Goal: Information Seeking & Learning: Learn about a topic

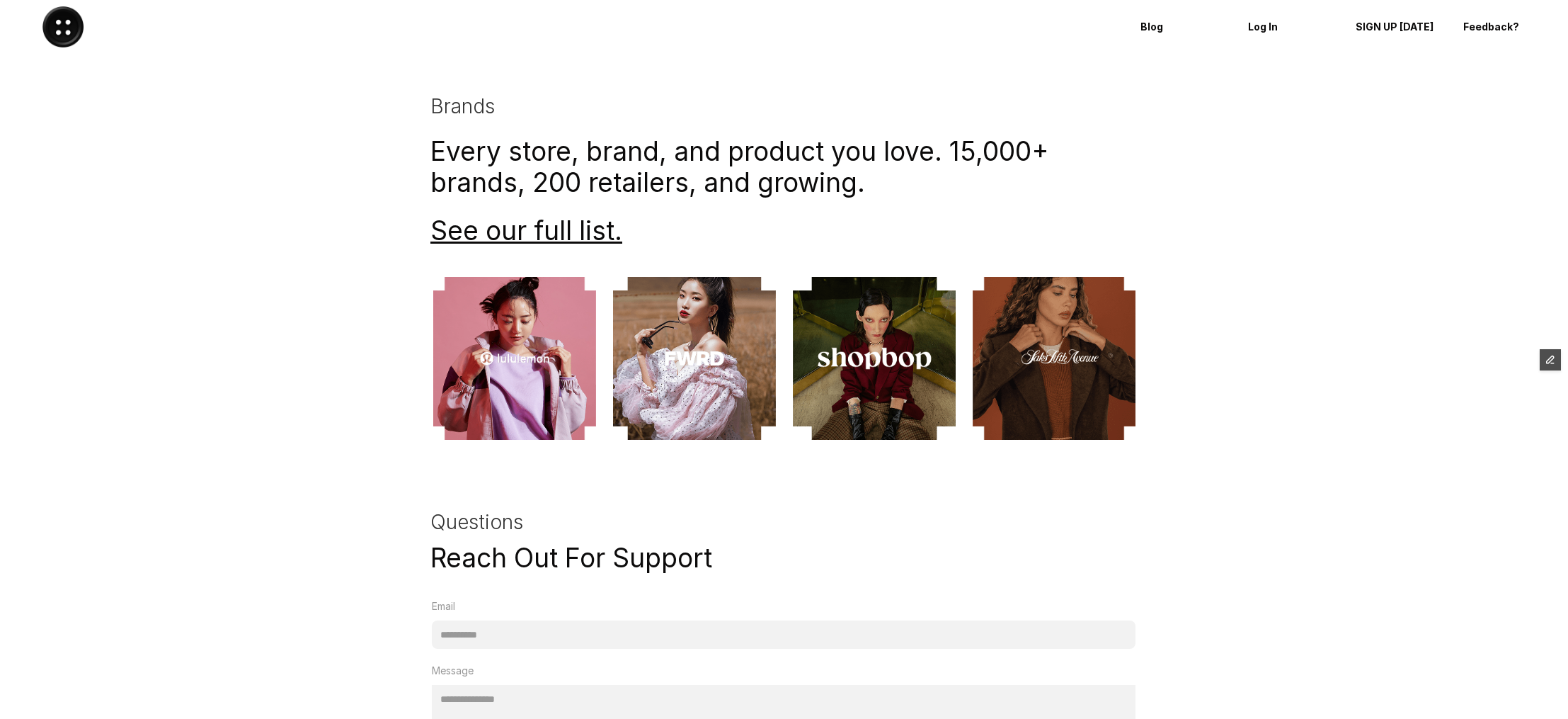
scroll to position [2936, 0]
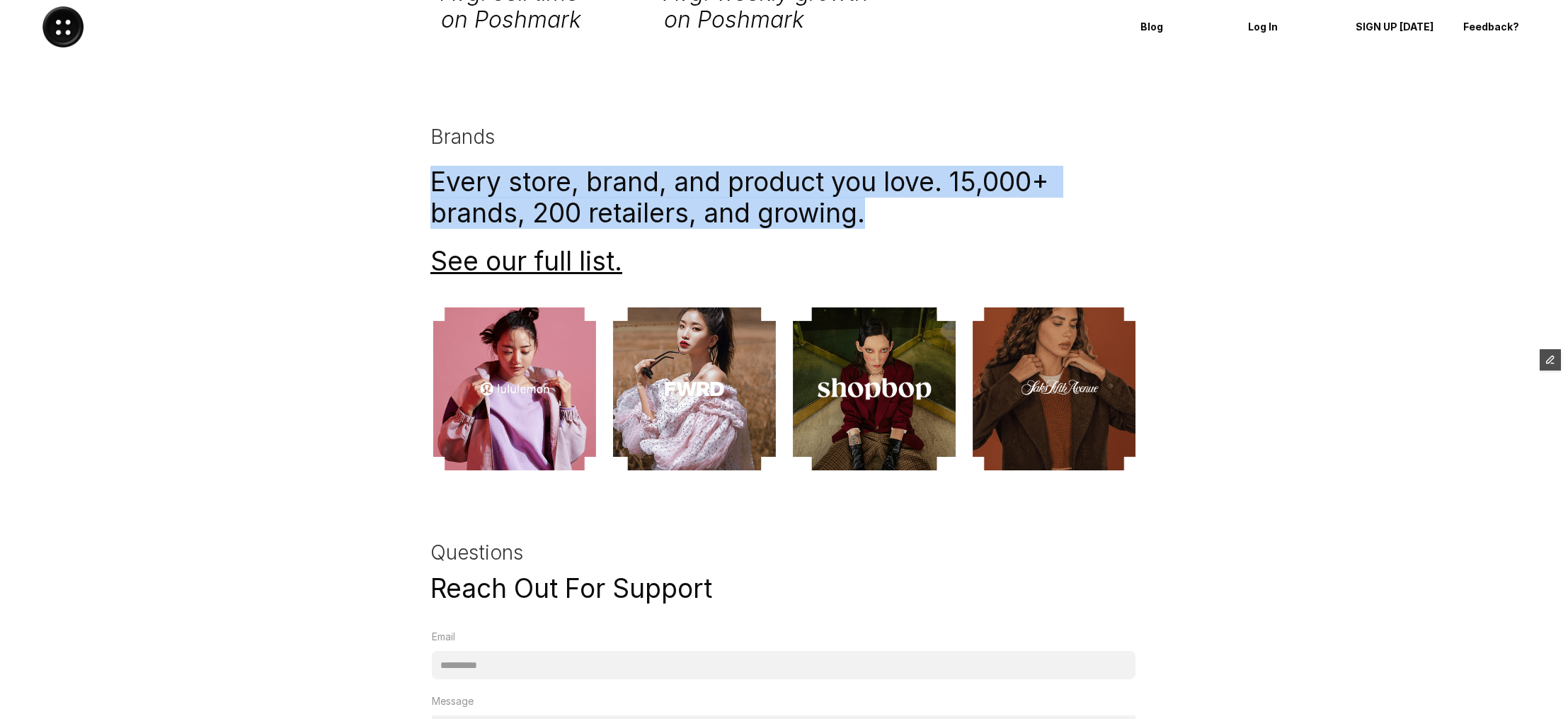
drag, startPoint x: 434, startPoint y: 180, endPoint x: 931, endPoint y: 216, distance: 498.3
click at [931, 216] on h1 "Every store, brand, and product you love. 15,000+ brands, 200 retailers, and gr…" at bounding box center [784, 197] width 708 height 63
copy h1 "Every store, brand, and product you love. 15,000+ brands, 200 retailers, and gr…"
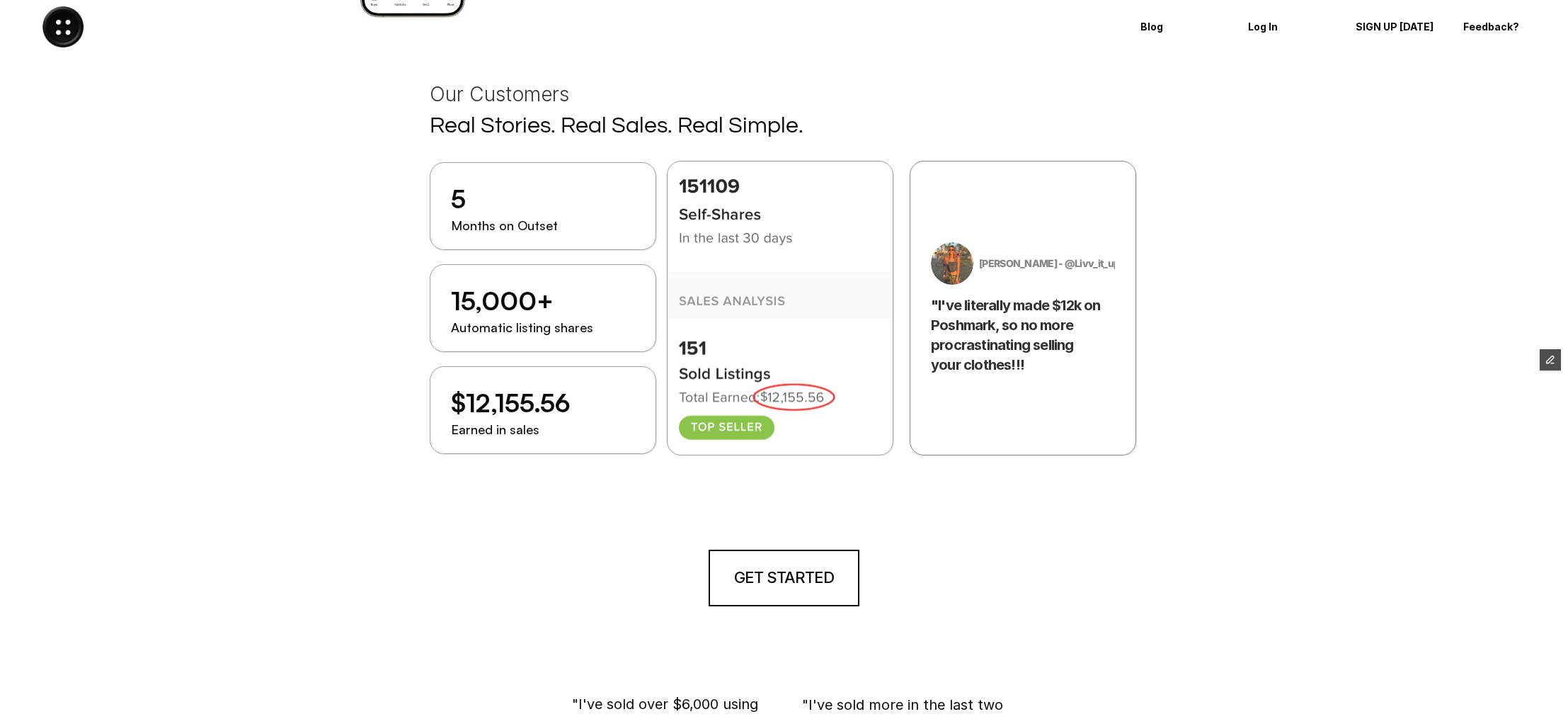
scroll to position [1431, 0]
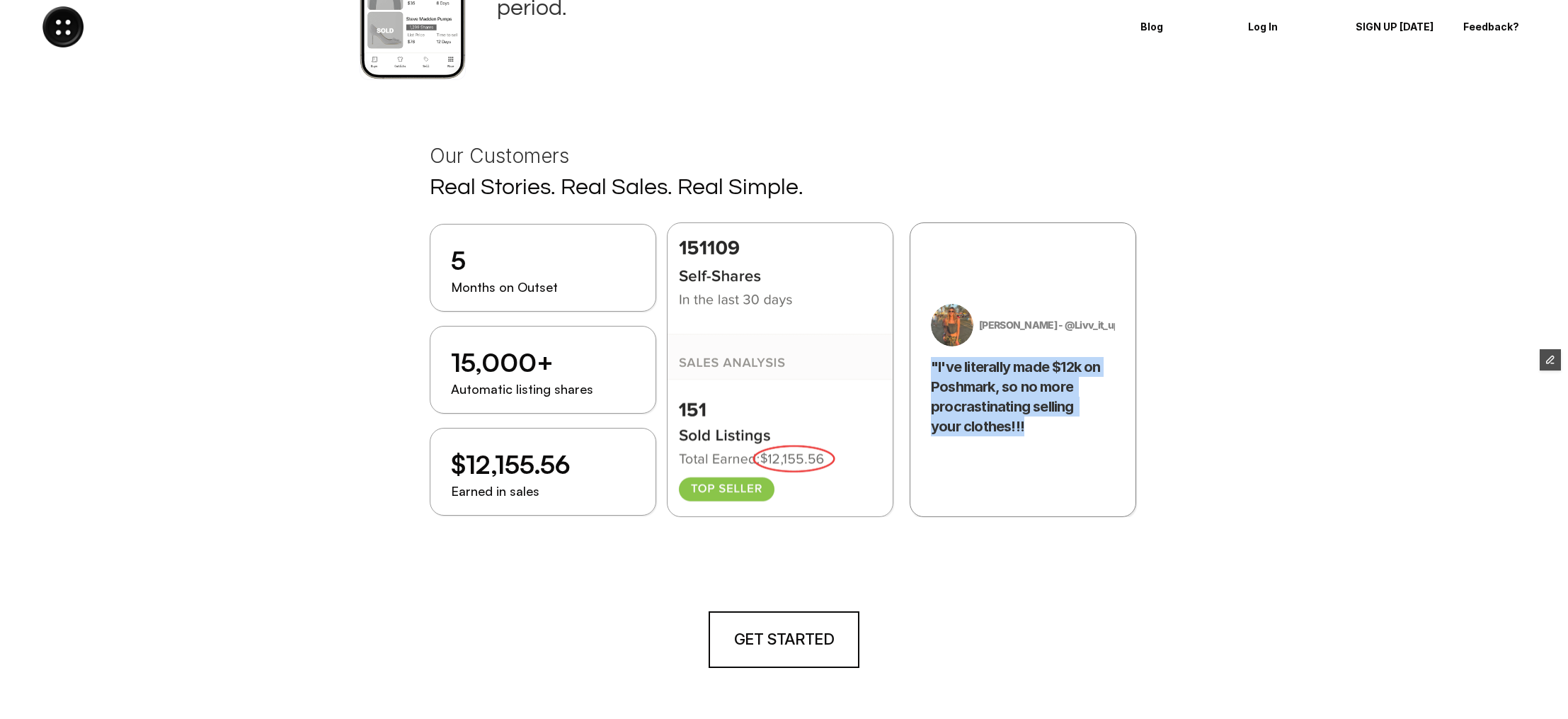
drag, startPoint x: 1038, startPoint y: 433, endPoint x: 928, endPoint y: 360, distance: 132.0
click at [928, 360] on div "[PERSON_NAME] - @Livv_it_upp "I've literally made $12k on Poshmark, so no more …" at bounding box center [1022, 371] width 227 height 295
copy h3 ""I've literally made $12k on Poshmark, so no more procrastinating selling your …"
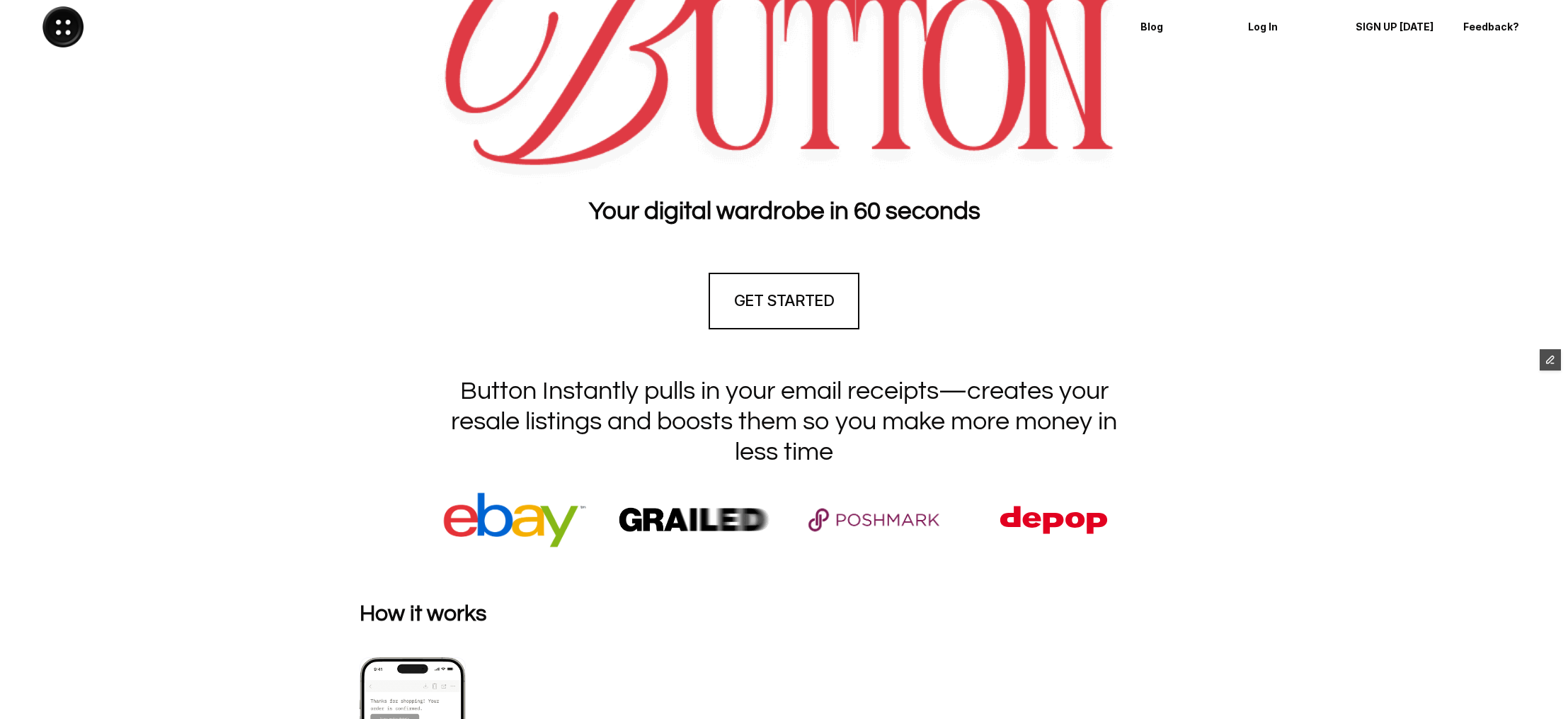
scroll to position [141, 0]
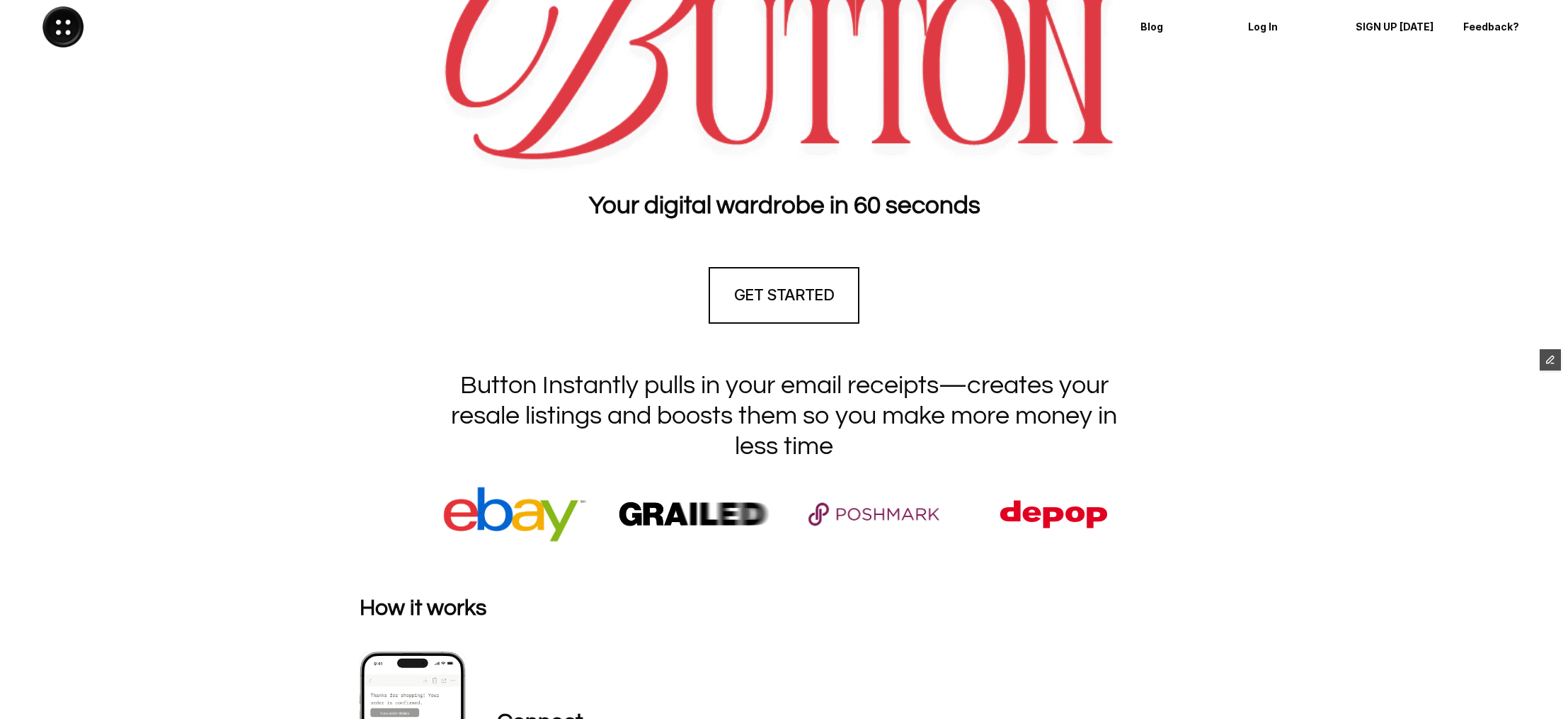
click at [871, 451] on h1 "Button Instantly pulls in your email receipts—creates your resale listings and …" at bounding box center [784, 416] width 708 height 92
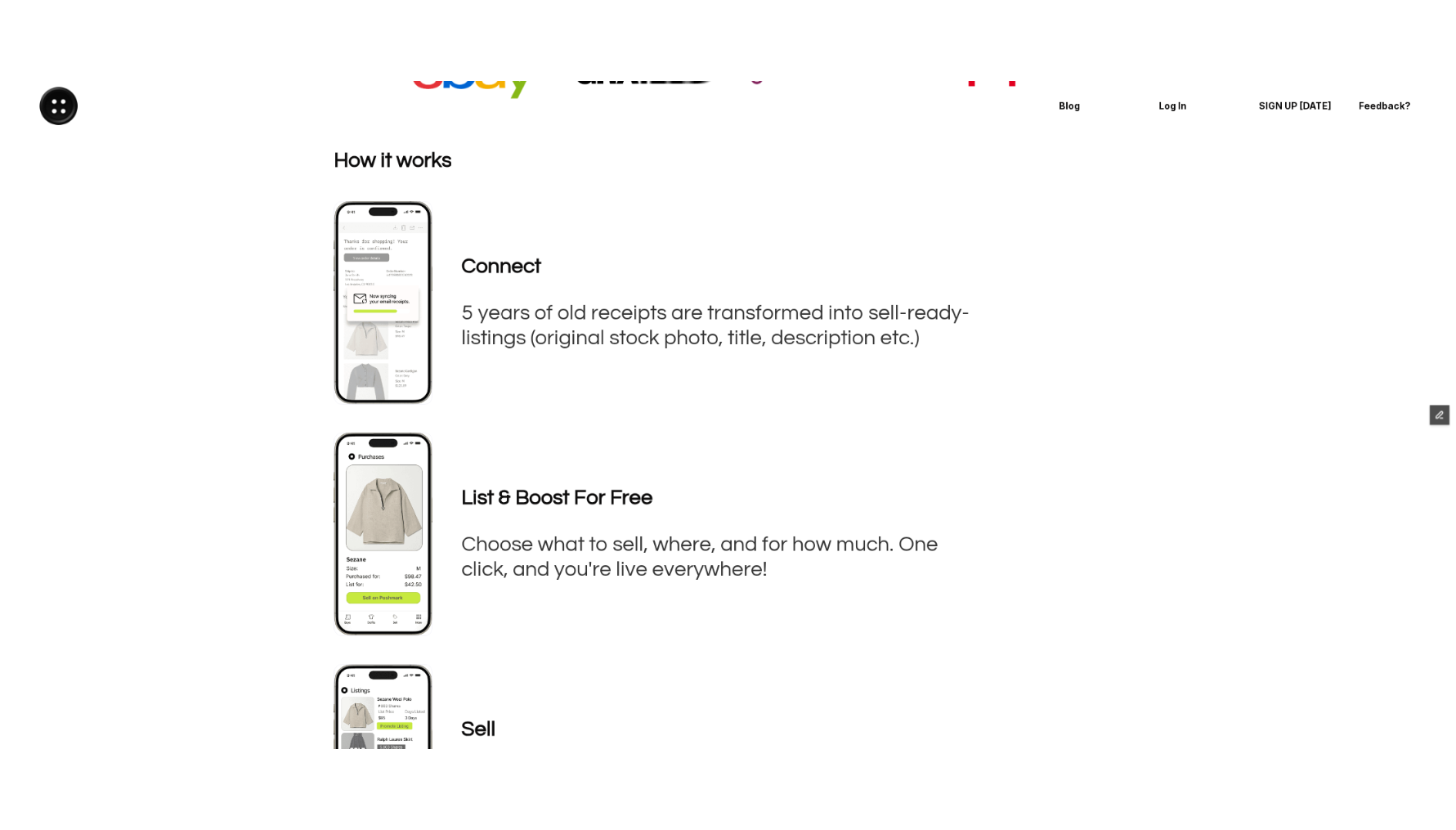
scroll to position [767, 0]
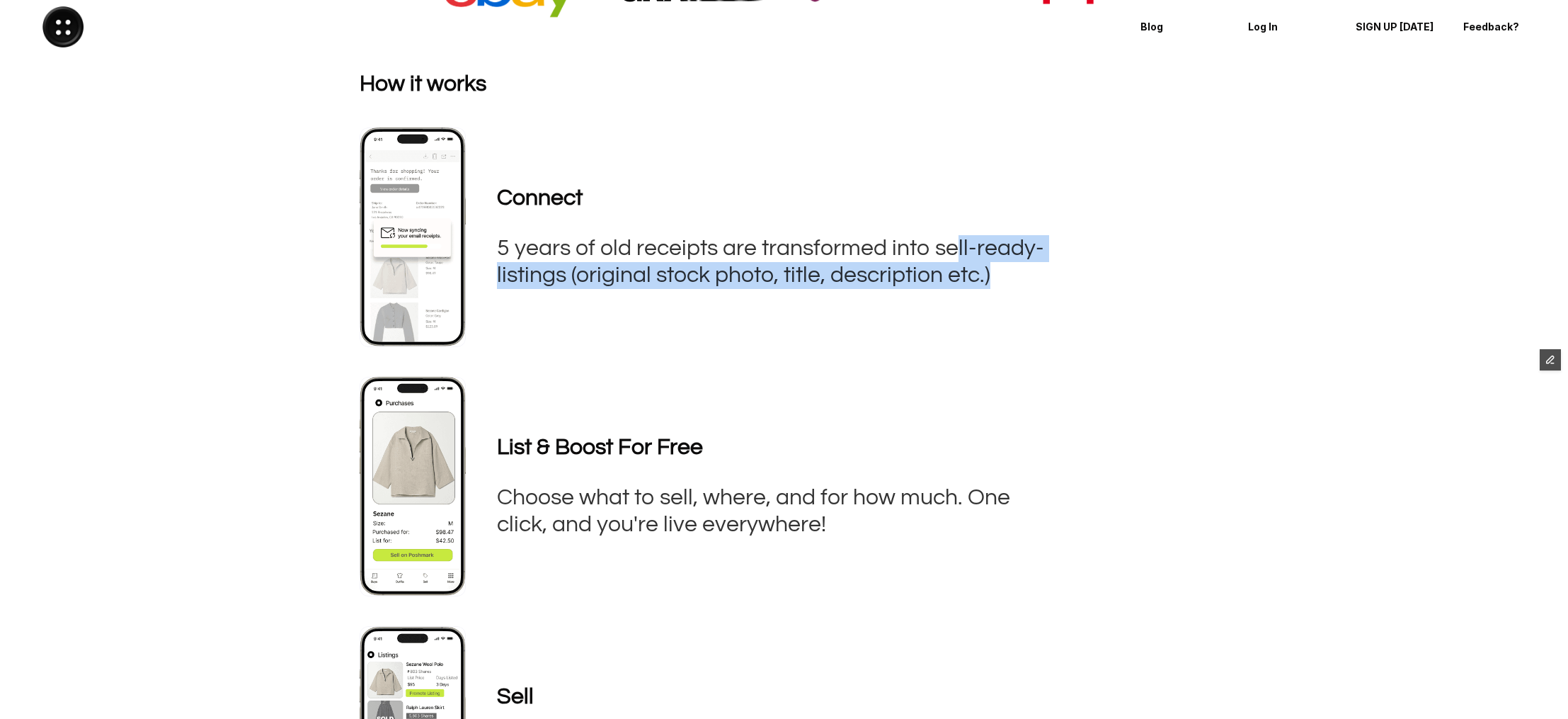
drag, startPoint x: 494, startPoint y: 241, endPoint x: 1008, endPoint y: 271, distance: 514.9
click at [976, 265] on div "Connect 5 years of old receipts are transformed into sell-ready-listings (origi…" at bounding box center [771, 238] width 593 height 150
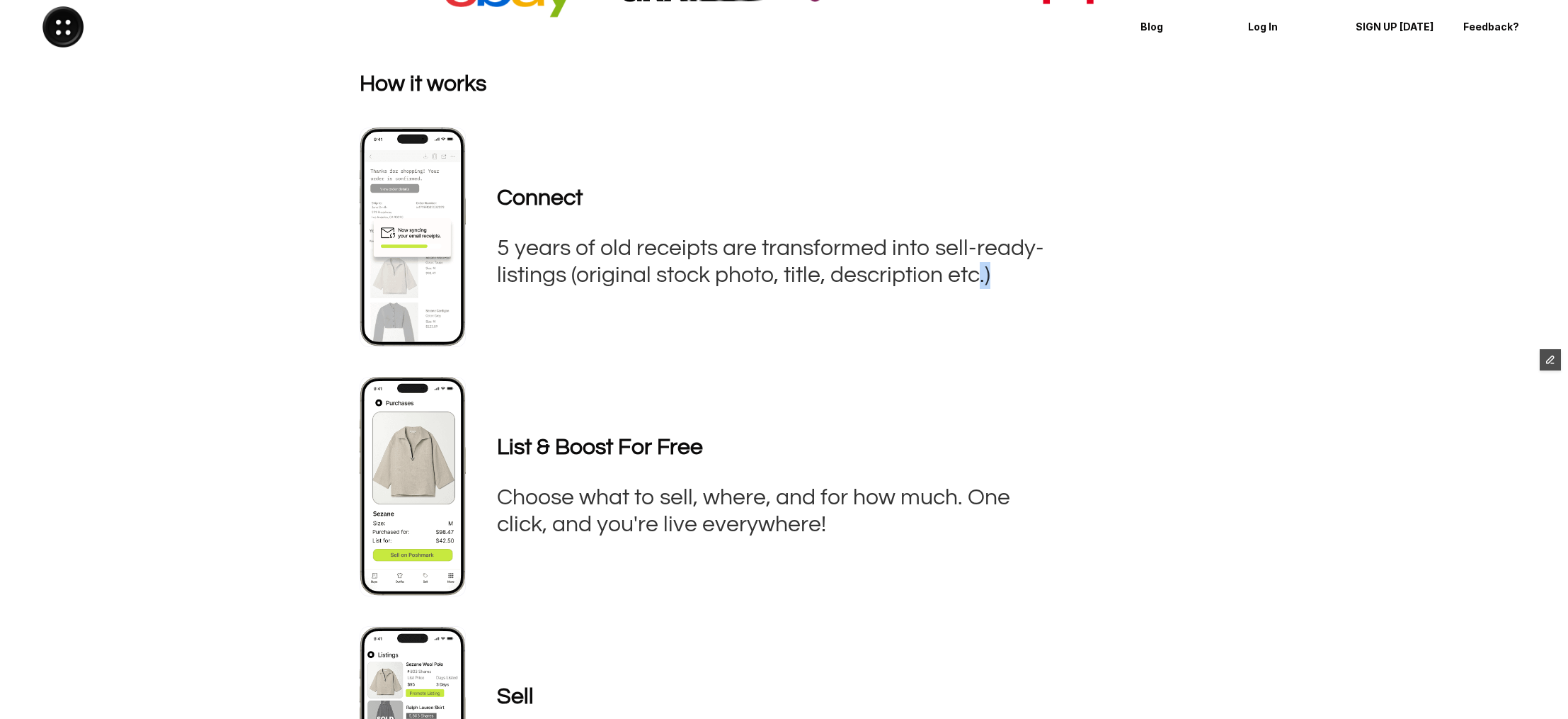
click at [1016, 272] on h3 "5 years of old receipts are transformed into sell-ready-listings (original stoc…" at bounding box center [771, 262] width 548 height 54
drag, startPoint x: 1025, startPoint y: 276, endPoint x: 494, endPoint y: 238, distance: 532.4
click at [494, 238] on div "Connect 5 years of old receipts are transformed into sell-ready-listings (origi…" at bounding box center [771, 238] width 593 height 150
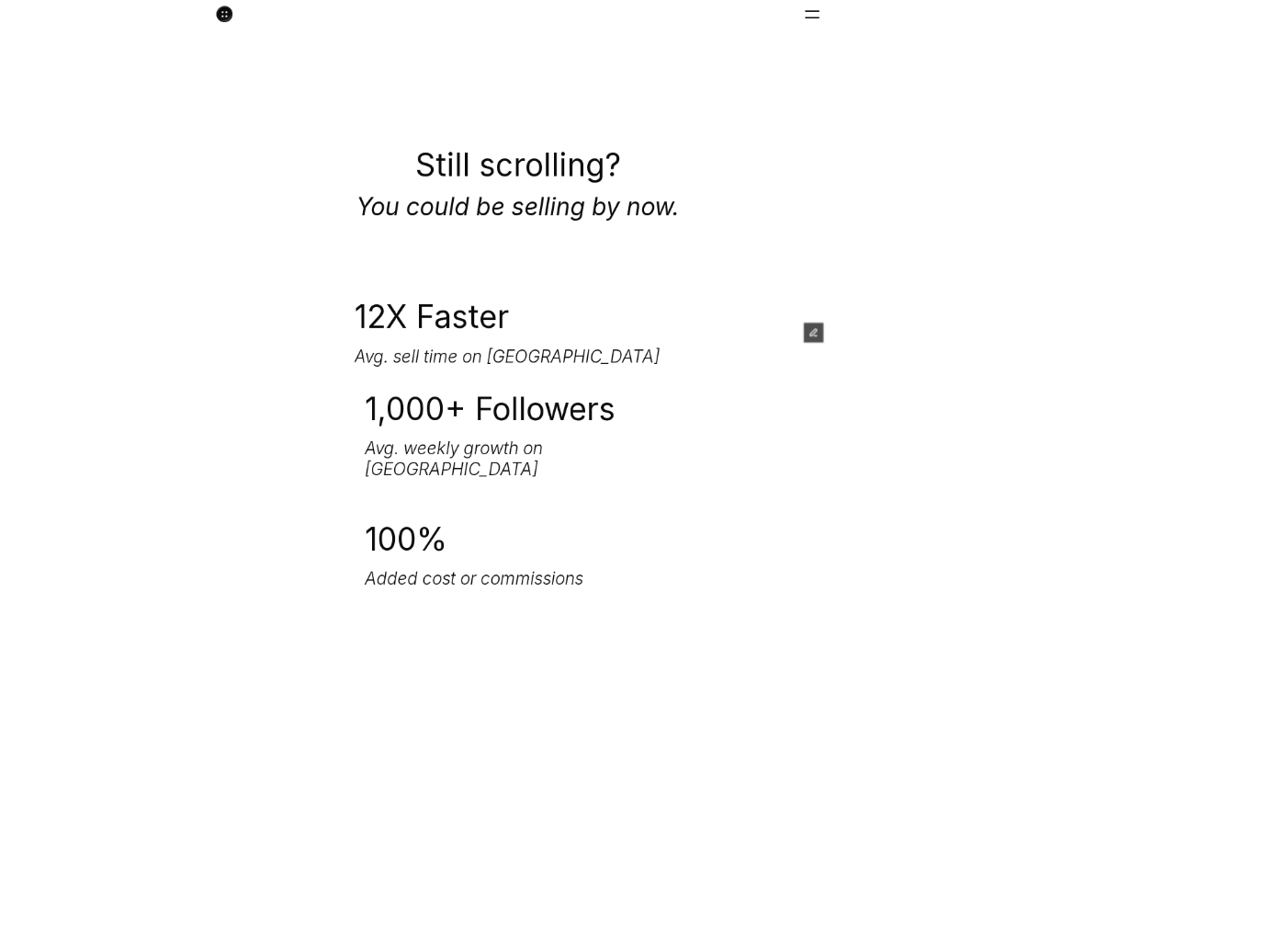
scroll to position [3921, 0]
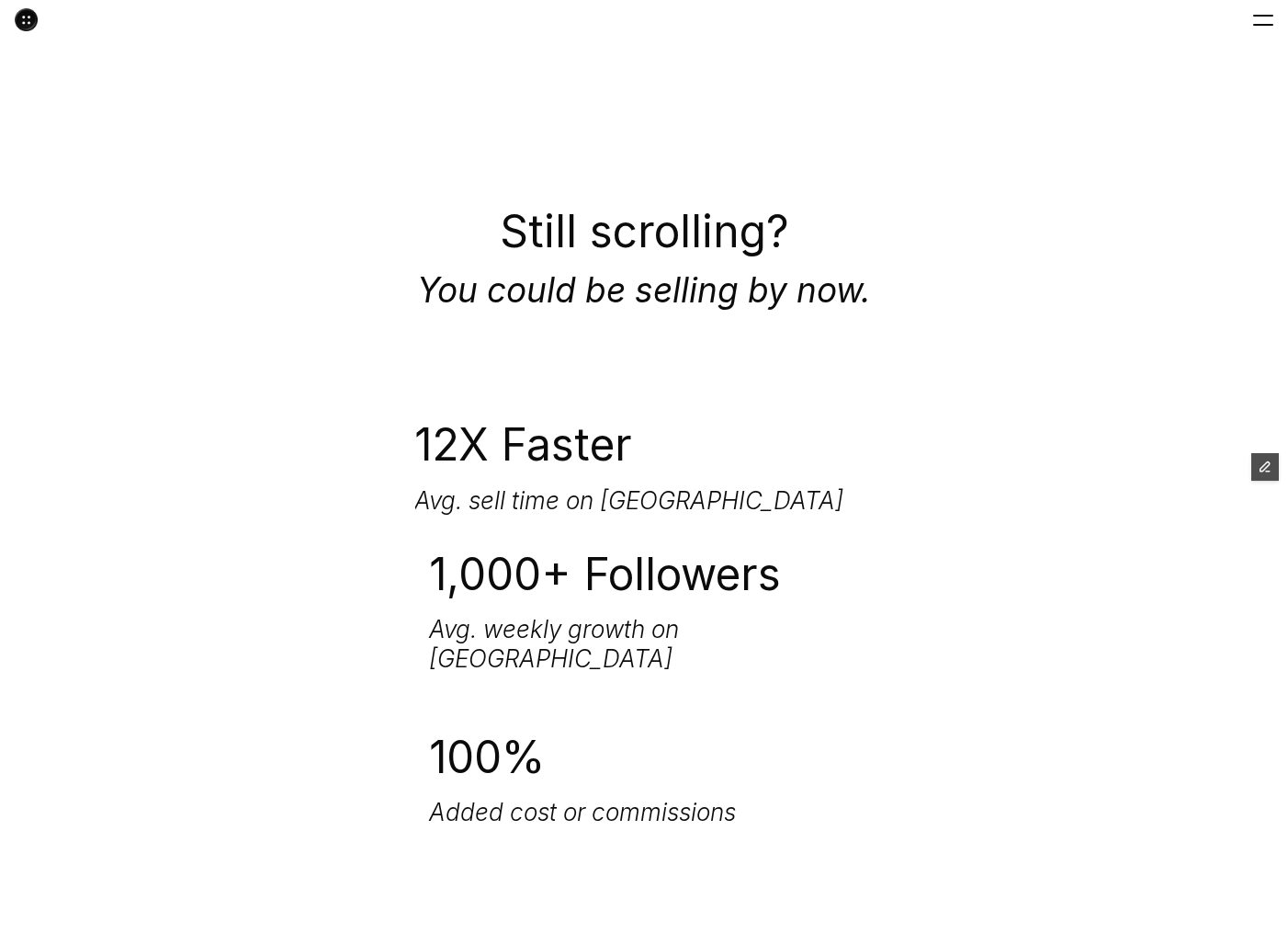
drag, startPoint x: 318, startPoint y: 860, endPoint x: 822, endPoint y: 418, distance: 670.4
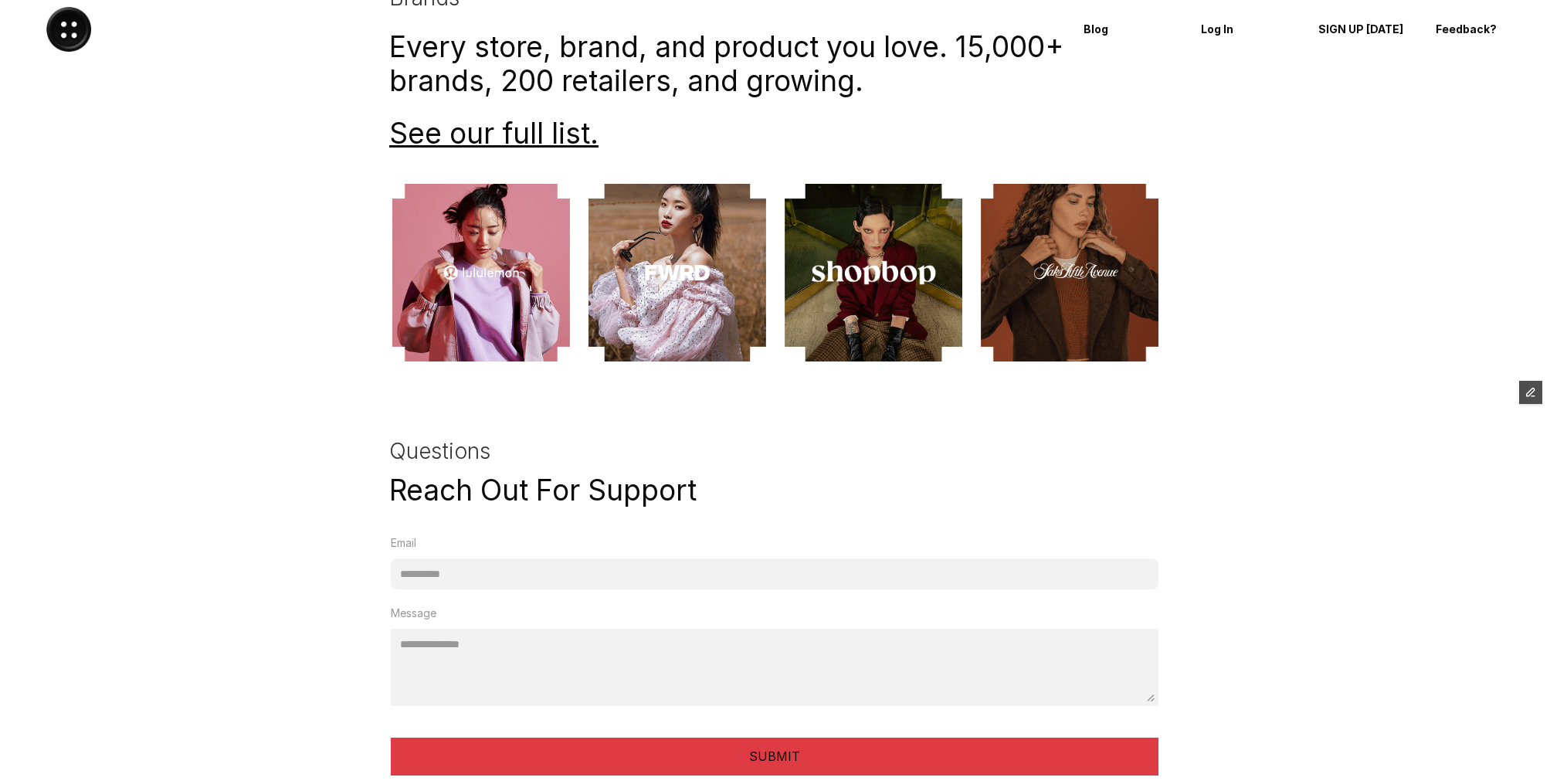
scroll to position [3348, 0]
